Goal: Task Accomplishment & Management: Use online tool/utility

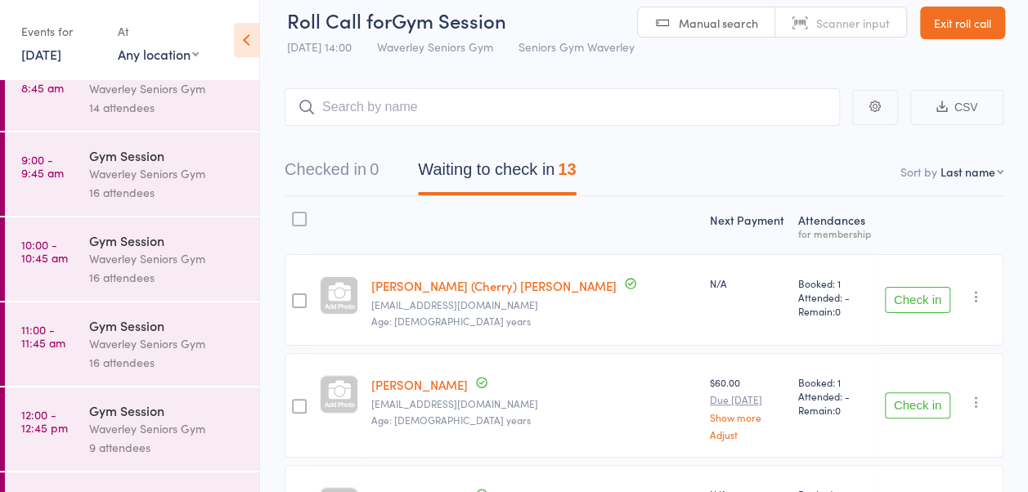
scroll to position [118, 0]
click at [55, 168] on time "9:00 - 9:45 am" at bounding box center [42, 166] width 43 height 26
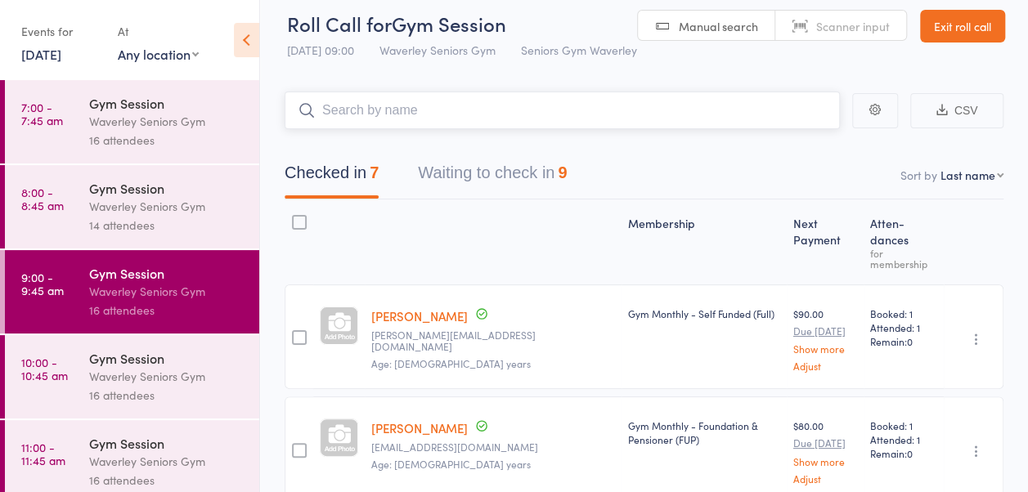
scroll to position [9, 0]
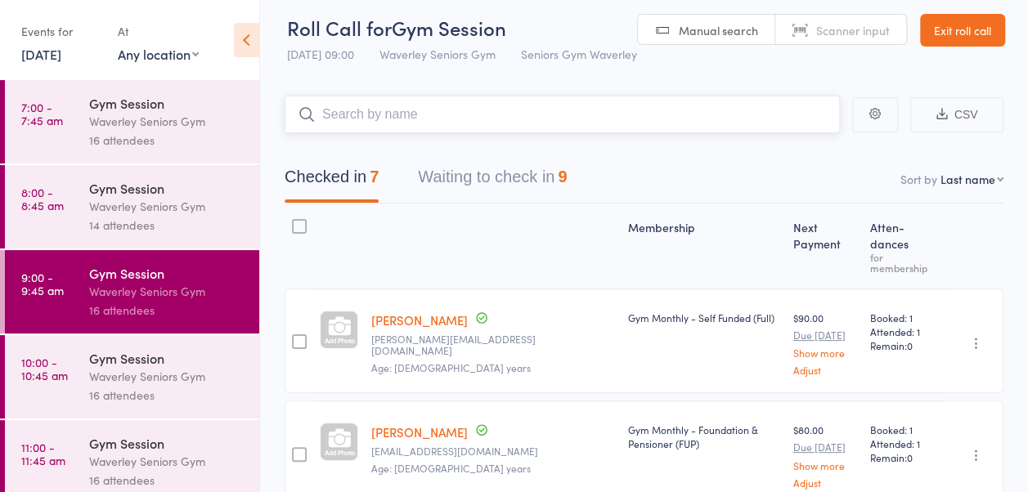
click at [526, 200] on button "Waiting to check in 9" at bounding box center [492, 180] width 149 height 43
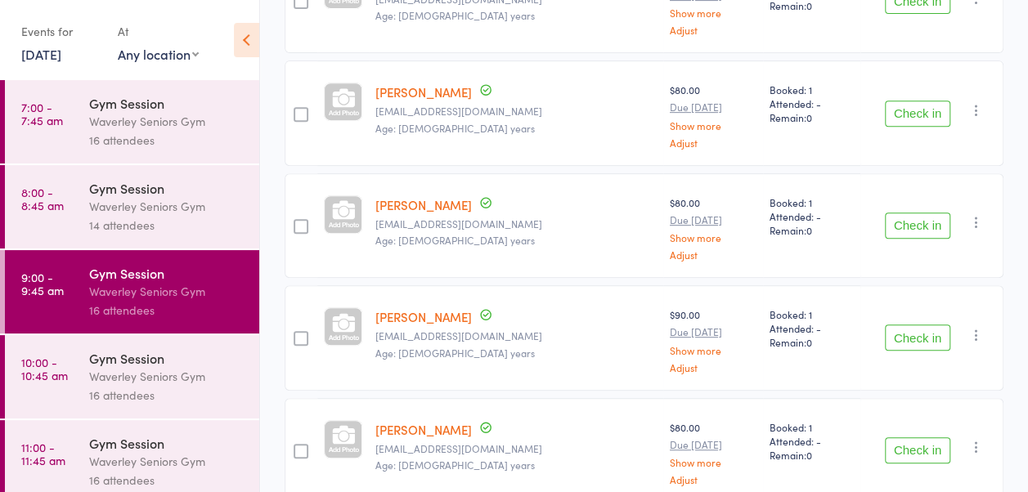
scroll to position [0, 0]
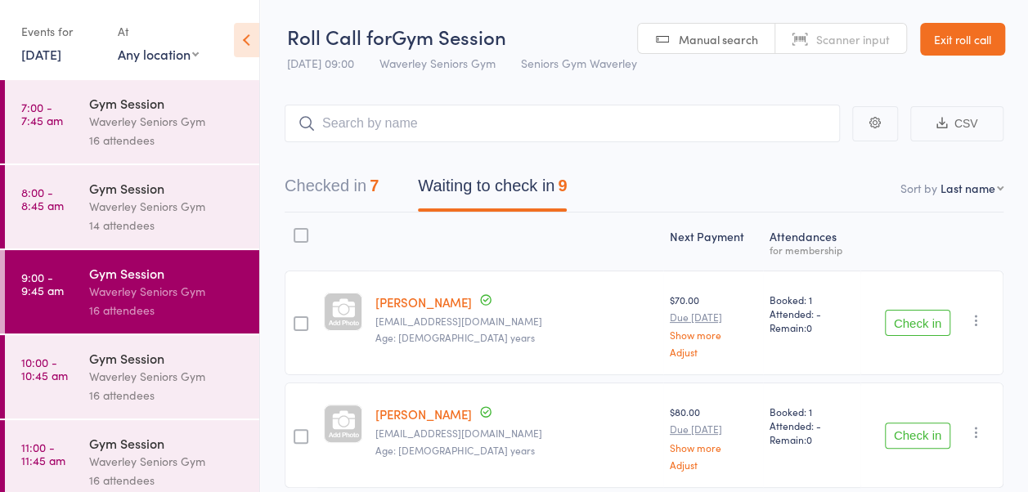
click at [354, 182] on div "Checked in 7 Waiting to check in 9" at bounding box center [644, 177] width 719 height 70
click at [339, 206] on button "Checked in 7" at bounding box center [332, 189] width 94 height 43
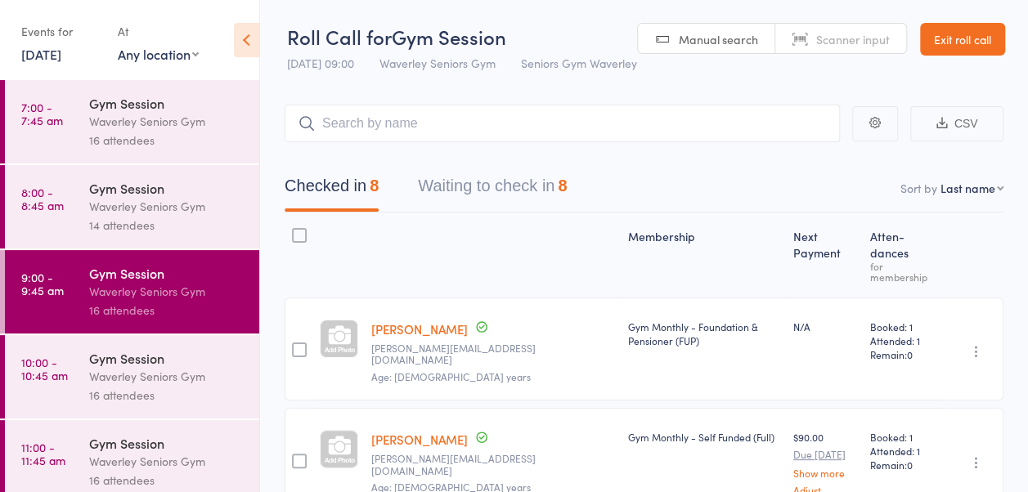
click at [508, 212] on button "Waiting to check in 8" at bounding box center [492, 189] width 149 height 43
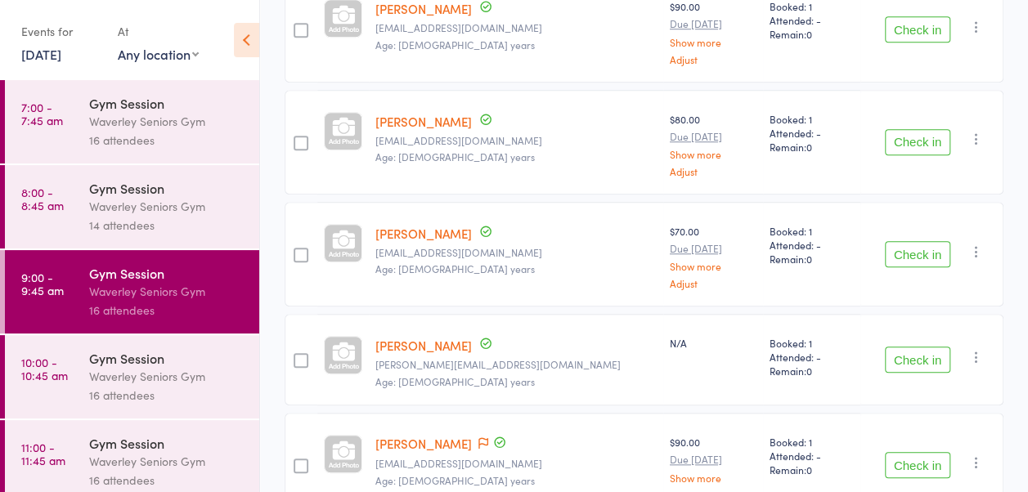
scroll to position [647, 0]
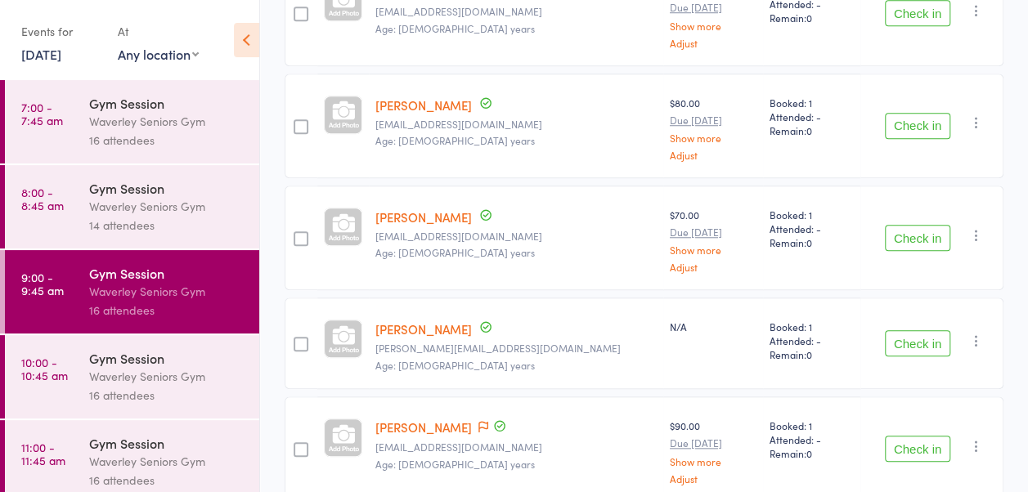
click at [923, 357] on button "Check in" at bounding box center [917, 343] width 65 height 26
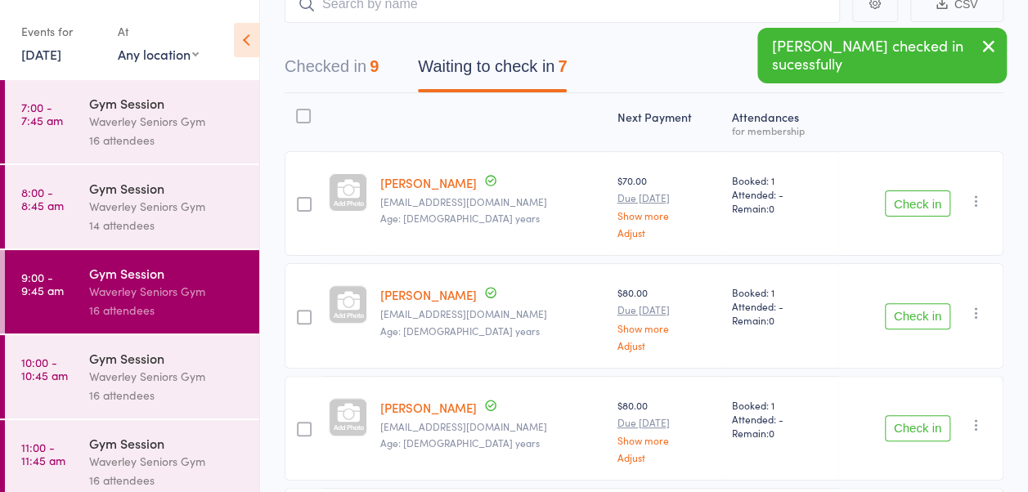
scroll to position [0, 0]
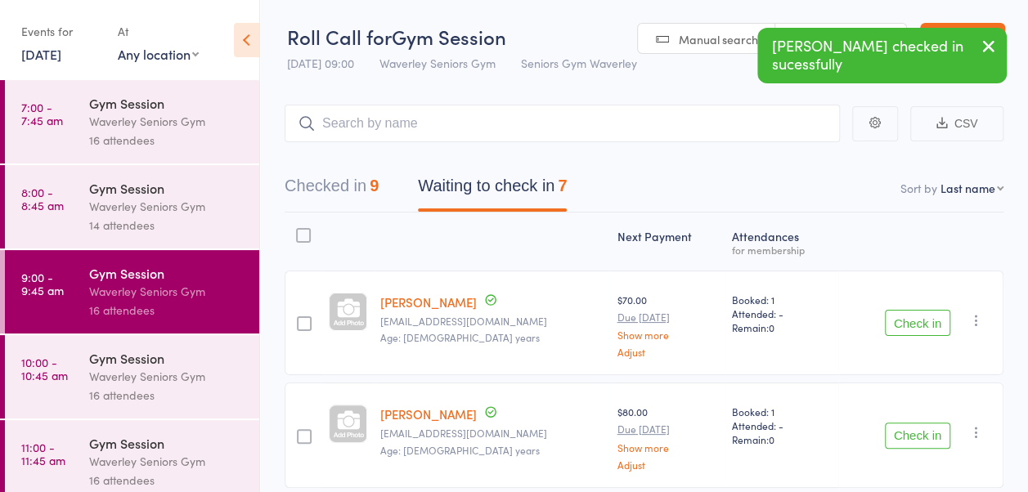
click at [342, 205] on button "Checked in 9" at bounding box center [332, 189] width 94 height 43
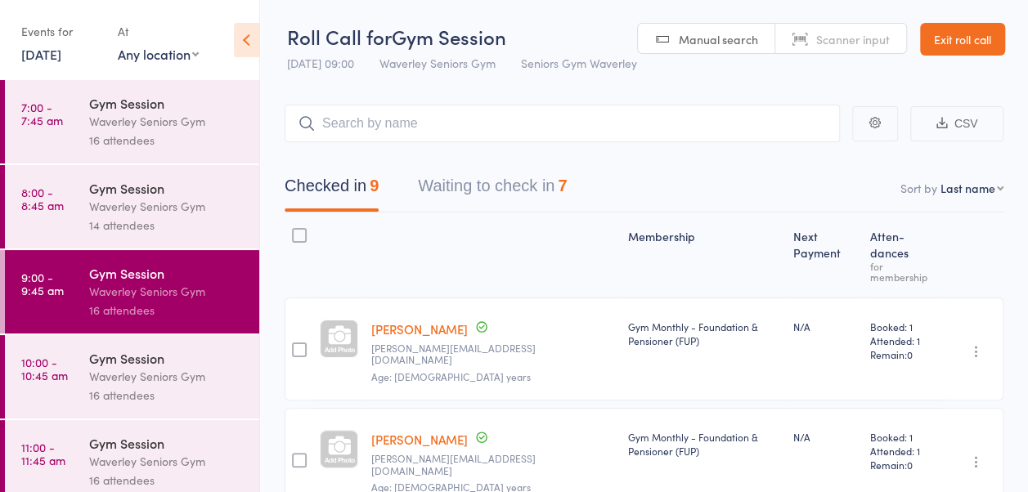
click at [532, 204] on button "Waiting to check in 7" at bounding box center [492, 189] width 149 height 43
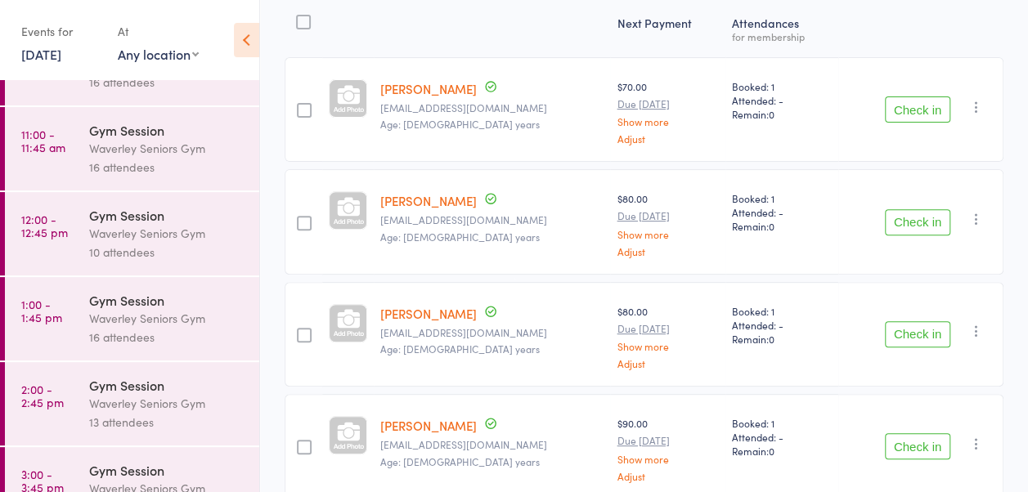
scroll to position [324, 0]
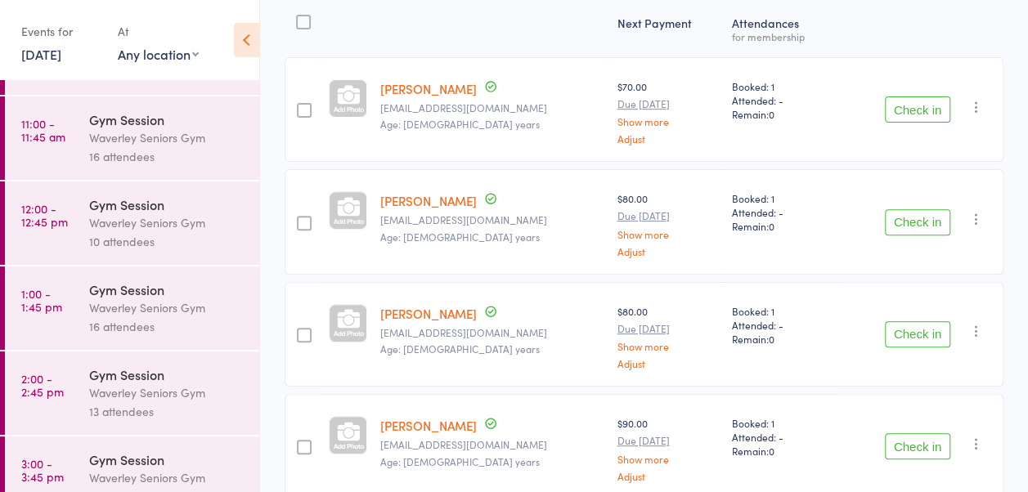
click at [110, 396] on div "Waverley Seniors Gym" at bounding box center [167, 393] width 156 height 19
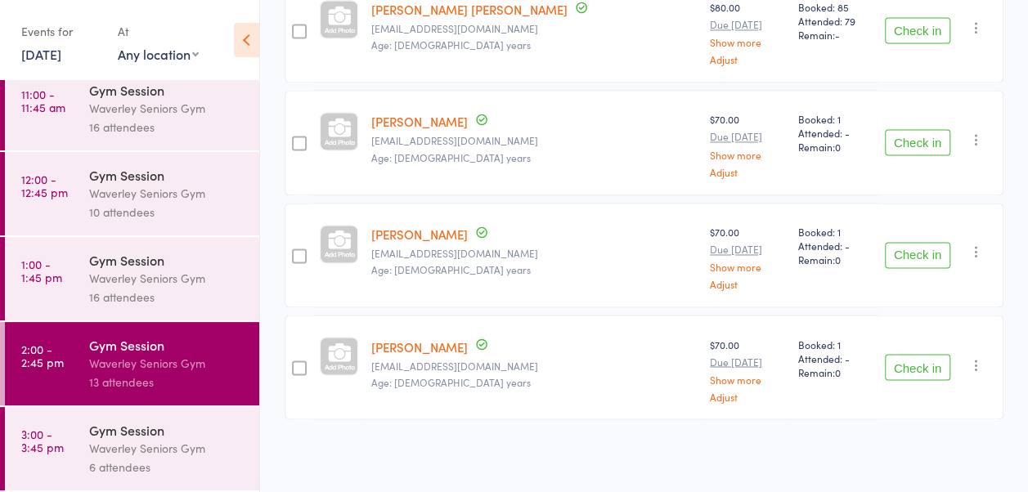
scroll to position [1241, 0]
click at [26, 454] on time "3:00 - 3:45 pm" at bounding box center [42, 441] width 43 height 26
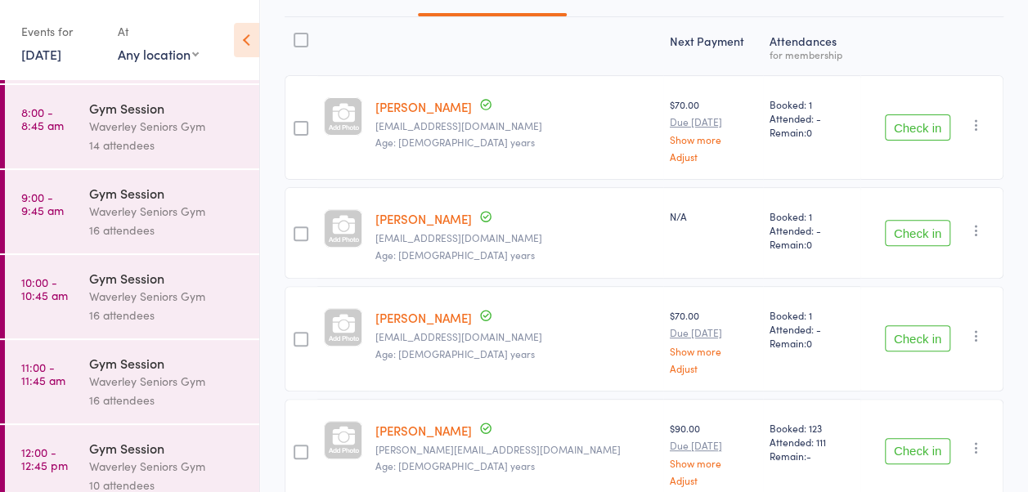
scroll to position [78, 0]
click at [71, 213] on link "9:00 - 9:45 am Gym Session Waverley Seniors Gym 16 attendees" at bounding box center [132, 214] width 254 height 83
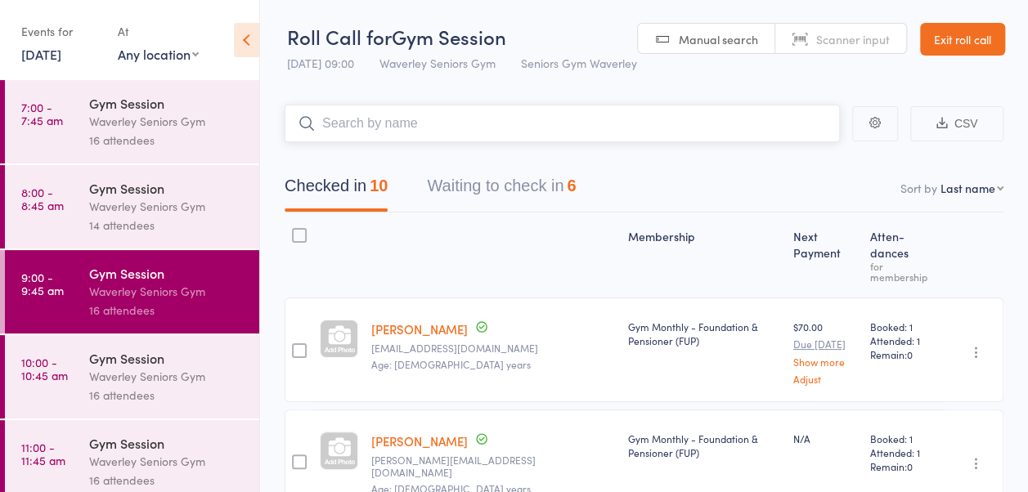
click at [551, 212] on button "Waiting to check in 6" at bounding box center [501, 189] width 149 height 43
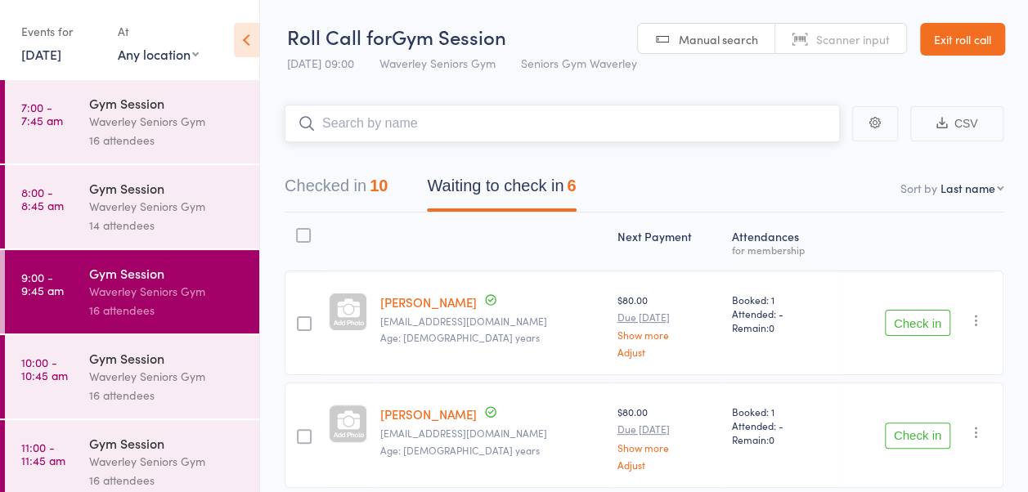
click at [352, 212] on button "Checked in 10" at bounding box center [336, 189] width 103 height 43
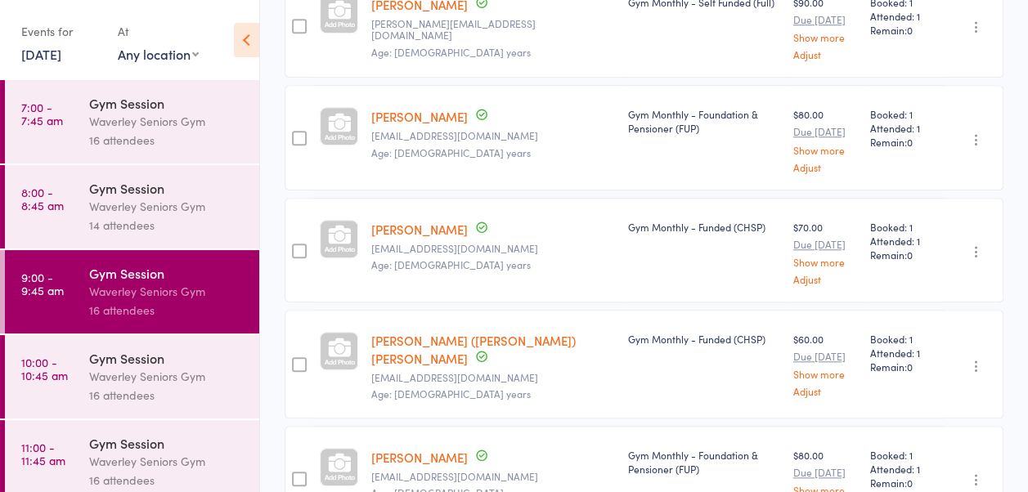
scroll to position [353, 0]
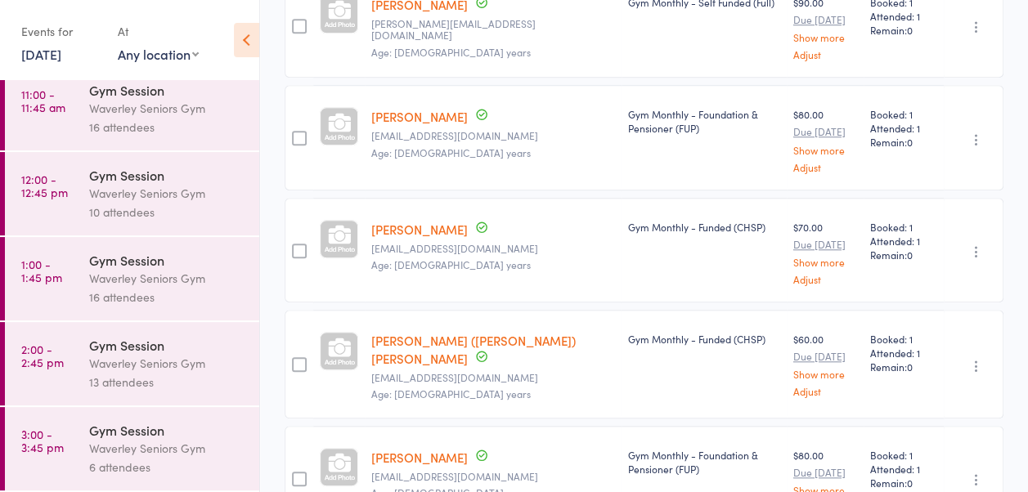
click at [49, 454] on time "3:00 - 3:45 pm" at bounding box center [42, 441] width 43 height 26
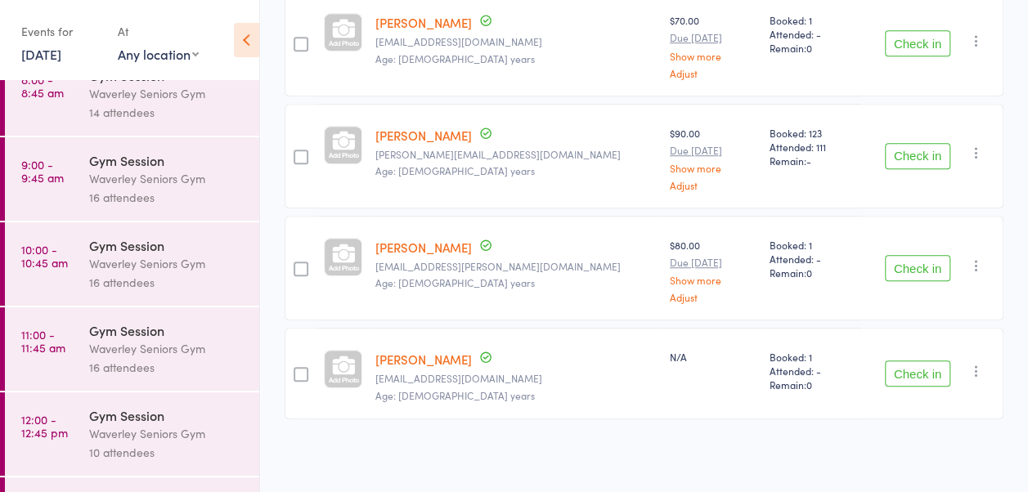
scroll to position [513, 0]
